Goal: Task Accomplishment & Management: Use online tool/utility

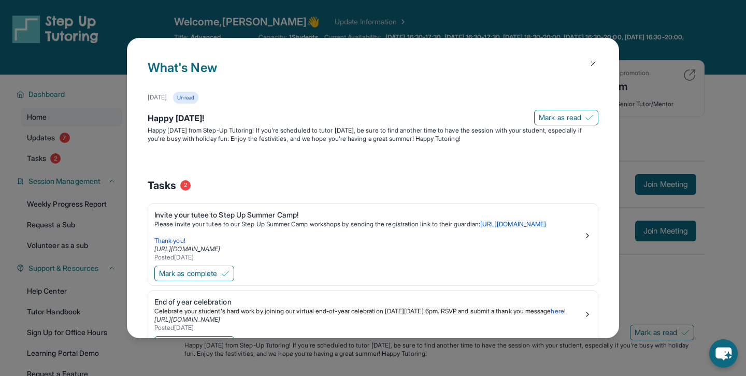
click at [594, 61] on img at bounding box center [593, 64] width 8 height 8
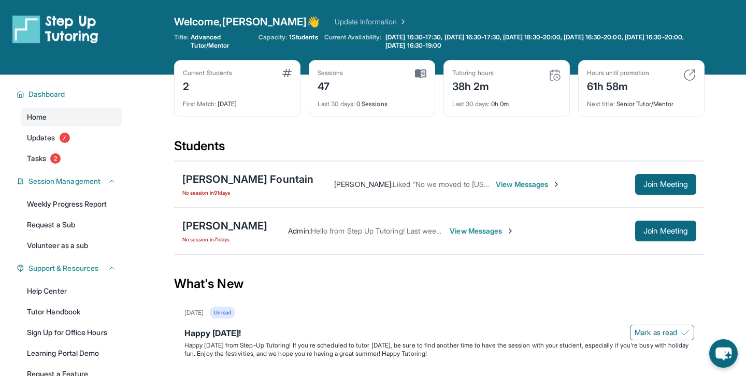
click at [298, 37] on span "1 Students" at bounding box center [303, 37] width 29 height 8
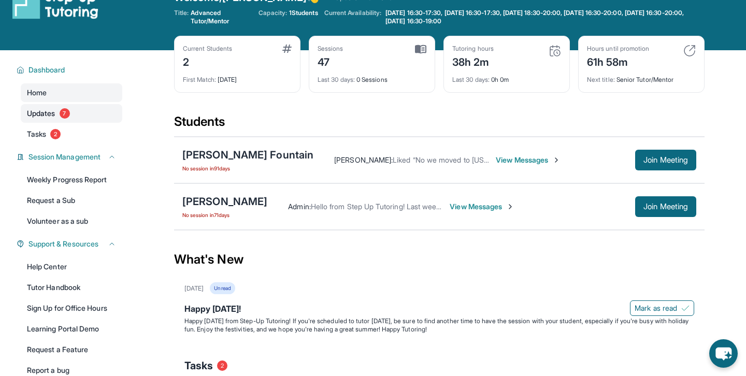
scroll to position [35, 0]
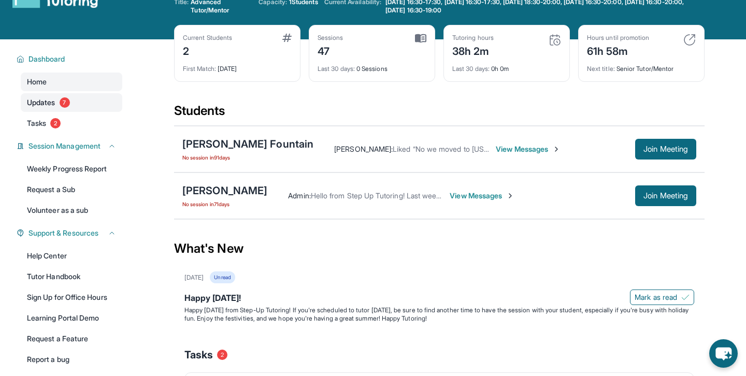
click at [81, 106] on link "Updates 7" at bounding box center [72, 102] width 102 height 19
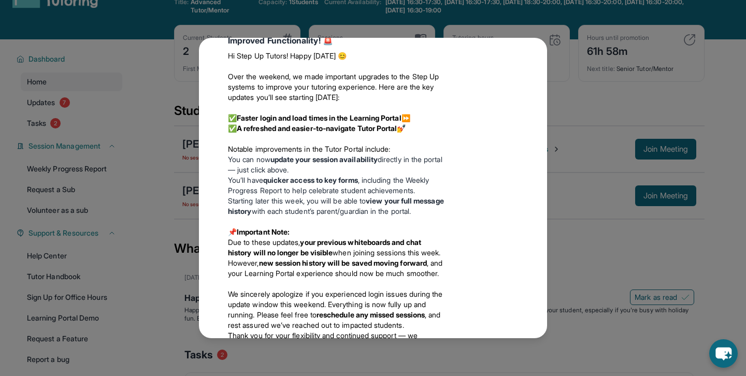
scroll to position [1304, 0]
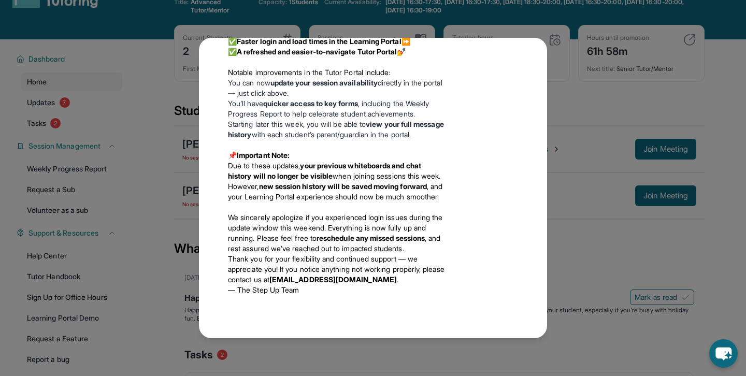
click at [207, 238] on div "Updates [DATE] Happy [DATE]! Happy [DATE] from Step-Up Tutoring! If you're sche…" at bounding box center [373, 188] width 348 height 301
click at [162, 237] on div "Updates [DATE] Happy [DATE]! Happy [DATE] from Step-Up Tutoring! If you're sche…" at bounding box center [373, 188] width 746 height 376
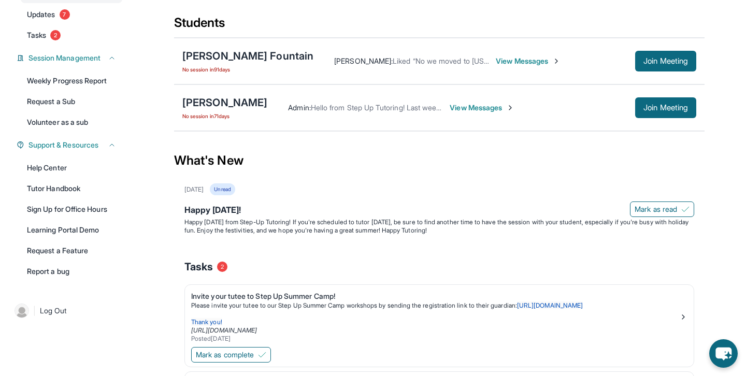
scroll to position [0, 0]
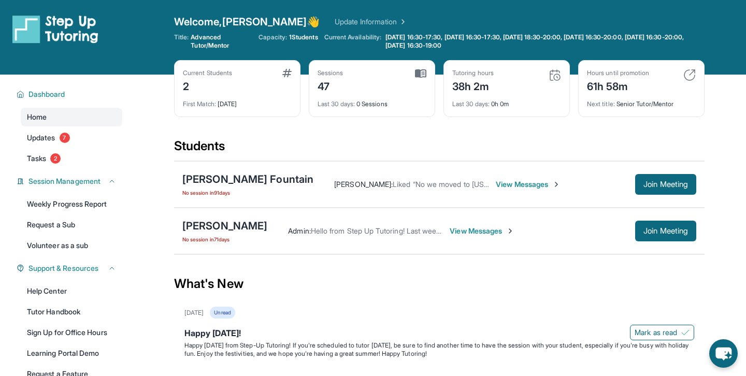
click at [236, 32] on div "Welcome, [PERSON_NAME] 👋 Update Information Title: Advanced Tutor/Mentor Capaci…" at bounding box center [439, 38] width 531 height 46
click at [292, 36] on span "1 Students" at bounding box center [303, 37] width 29 height 8
click at [688, 73] on img at bounding box center [690, 75] width 12 height 12
click at [598, 96] on div "Next title : Senior Tutor/Mentor" at bounding box center [641, 101] width 109 height 15
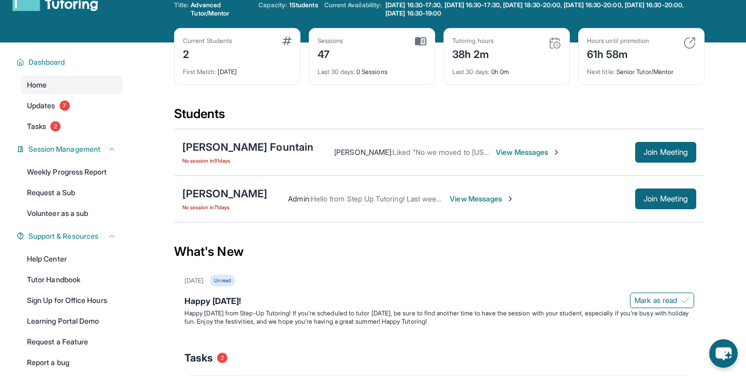
scroll to position [32, 0]
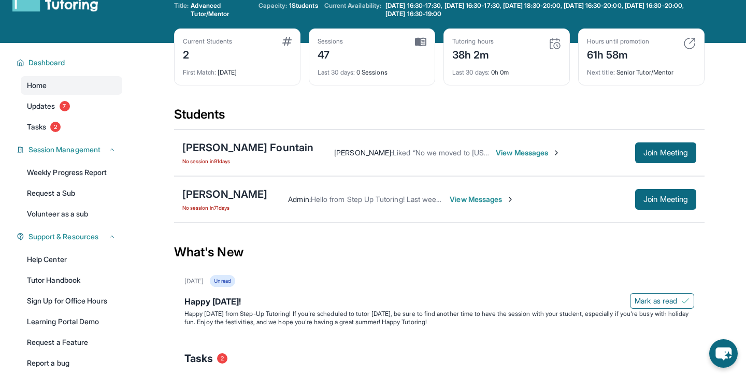
click at [608, 61] on div "61h 58m" at bounding box center [618, 54] width 62 height 17
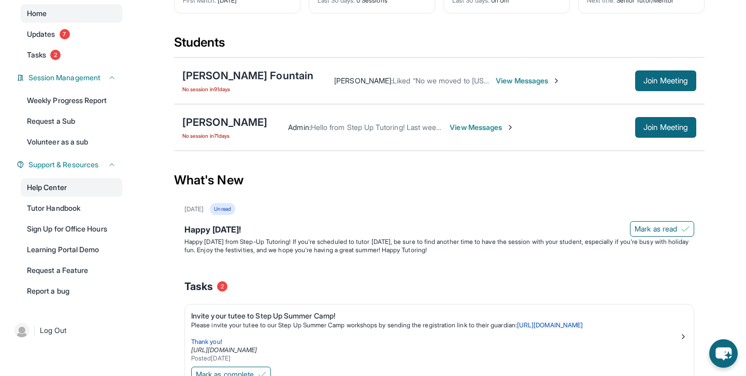
scroll to position [105, 0]
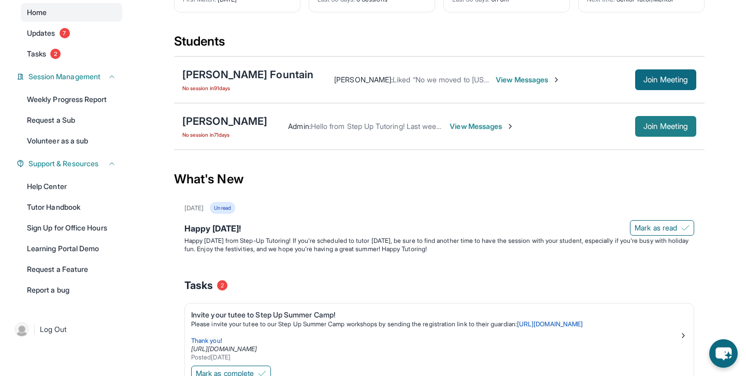
click at [663, 123] on span "Join Meeting" at bounding box center [666, 126] width 45 height 6
